Goal: Information Seeking & Learning: Learn about a topic

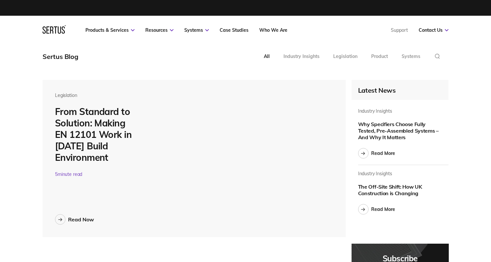
scroll to position [2438, 406]
